Goal: Communication & Community: Answer question/provide support

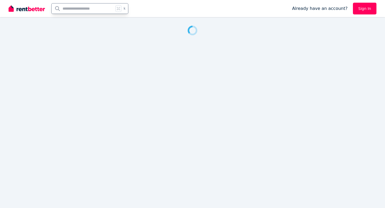
click at [79, 8] on input "text" at bounding box center [83, 8] width 62 height 10
type input "*"
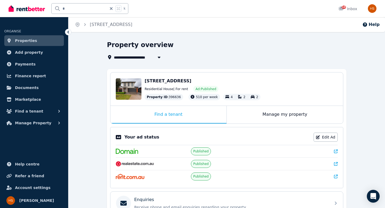
click at [76, 12] on input "*" at bounding box center [79, 8] width 55 height 10
type input "****"
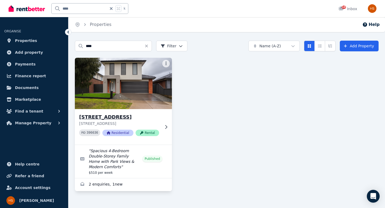
click at [97, 116] on h3 "[STREET_ADDRESS]" at bounding box center [119, 116] width 81 height 7
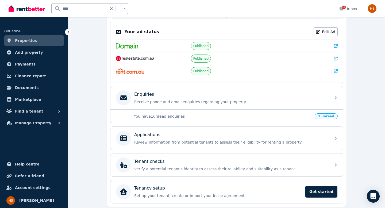
scroll to position [107, 0]
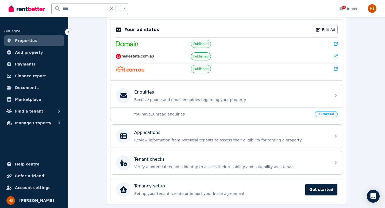
click at [159, 113] on p "You have 1 unread enquiries" at bounding box center [222, 113] width 177 height 5
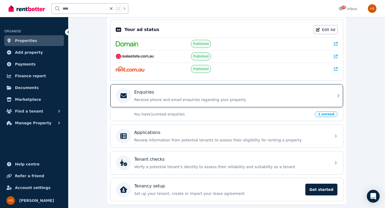
click at [165, 104] on div "Enquiries Receive phone and email enquiries regarding your property" at bounding box center [226, 95] width 233 height 23
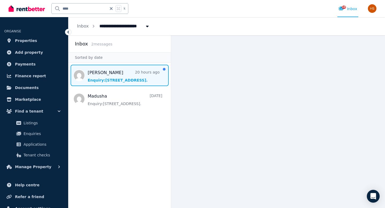
click at [116, 72] on span "Message list" at bounding box center [119, 75] width 102 height 21
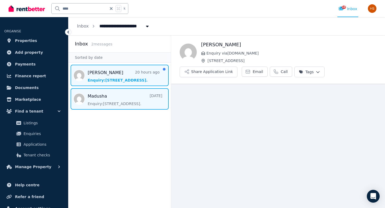
click at [113, 93] on span "Message list" at bounding box center [119, 98] width 102 height 21
click at [116, 67] on span "Message list" at bounding box center [119, 75] width 102 height 21
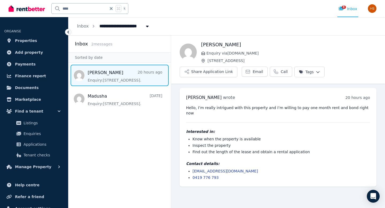
click at [109, 133] on aside "Inbox 2 message s Sorted by date [PERSON_NAME] 20 hours ago Enquiry: [STREET_AD…" at bounding box center [119, 121] width 103 height 173
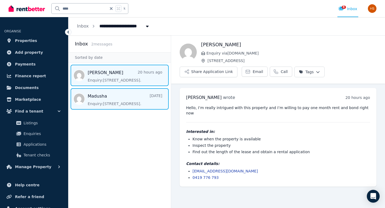
click at [110, 94] on span "Message list" at bounding box center [119, 98] width 102 height 21
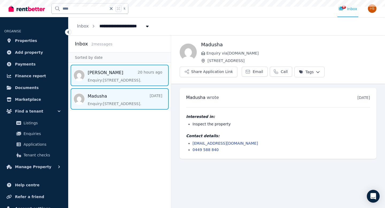
click at [113, 73] on span "Message list" at bounding box center [119, 75] width 102 height 21
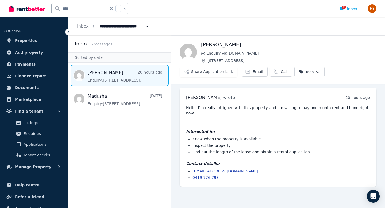
click at [144, 135] on aside "Inbox 2 message s Sorted by date [PERSON_NAME] 20 hours ago Enquiry: [STREET_AD…" at bounding box center [119, 121] width 103 height 173
drag, startPoint x: 298, startPoint y: 146, endPoint x: 203, endPoint y: 145, distance: 94.9
click at [203, 149] on li "Find out the length of the lease and obtain a rental application" at bounding box center [280, 151] width 177 height 5
click at [288, 101] on div "[PERSON_NAME] wrote 20 hours ago 6:20 pm [DATE][DATE] Hello, I’m really intrigu…" at bounding box center [278, 137] width 197 height 99
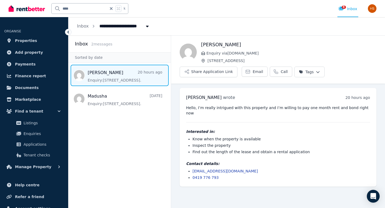
drag, startPoint x: 184, startPoint y: 109, endPoint x: 194, endPoint y: 111, distance: 10.2
click at [194, 111] on div "[PERSON_NAME] wrote 20 hours ago 6:20 pm [DATE][DATE] Hello, I’m really intrigu…" at bounding box center [278, 137] width 197 height 99
click at [186, 110] on pre "Hello, I’m really intrigued with this property and I’m willing to pay one month…" at bounding box center [278, 110] width 184 height 11
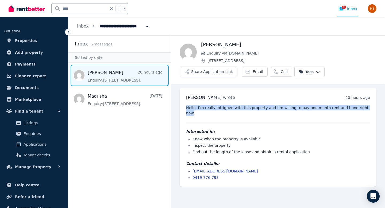
drag, startPoint x: 186, startPoint y: 106, endPoint x: 362, endPoint y: 107, distance: 175.9
click at [362, 107] on pre "Hello, I’m really intrigued with this property and I’m willing to pay one month…" at bounding box center [278, 110] width 184 height 11
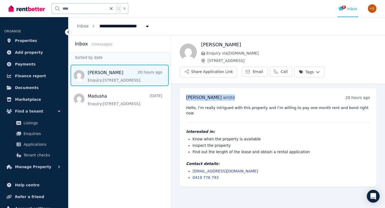
drag, startPoint x: 184, startPoint y: 97, endPoint x: 256, endPoint y: 98, distance: 71.9
click at [256, 98] on div "[PERSON_NAME] wrote 20 hours ago 6:20 pm [DATE][DATE] Hello, I’m really intrigu…" at bounding box center [278, 137] width 197 height 99
